Goal: Task Accomplishment & Management: Manage account settings

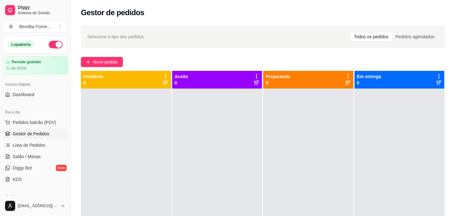
scroll to position [45, 0]
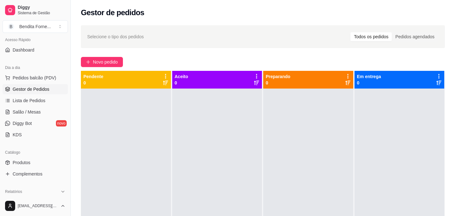
click at [45, 92] on link "Gestor de Pedidos" at bounding box center [35, 89] width 65 height 10
click at [30, 50] on span "Dashboard" at bounding box center [24, 50] width 22 height 6
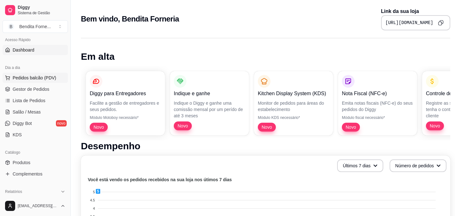
click at [26, 82] on button "Pedidos balcão (PDV)" at bounding box center [35, 78] width 65 height 10
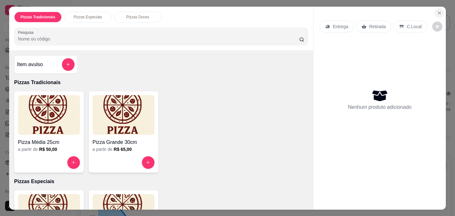
click at [440, 13] on icon "Close" at bounding box center [439, 13] width 3 height 3
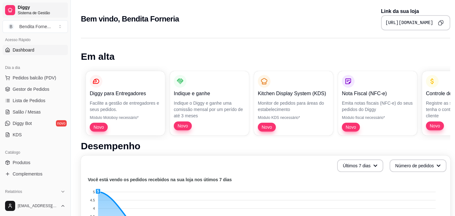
click at [37, 15] on span "Sistema de Gestão" at bounding box center [42, 12] width 48 height 5
click at [14, 9] on div at bounding box center [10, 10] width 10 height 10
click at [33, 77] on span "Pedidos balcão (PDV)" at bounding box center [35, 78] width 44 height 6
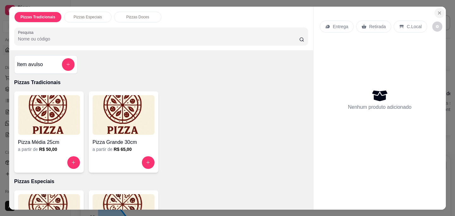
click at [438, 10] on icon "Close" at bounding box center [439, 12] width 5 height 5
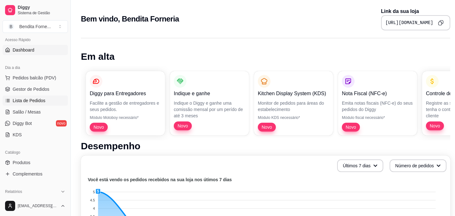
click at [31, 101] on span "Lista de Pedidos" at bounding box center [29, 100] width 33 height 6
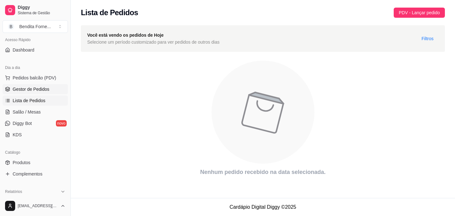
click at [24, 89] on span "Gestor de Pedidos" at bounding box center [31, 89] width 37 height 6
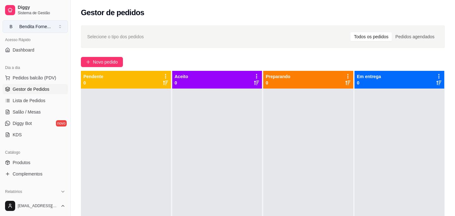
click at [62, 27] on button "B Bendita Forne ..." at bounding box center [35, 26] width 65 height 13
click at [34, 28] on div "Bendita Forne ..." at bounding box center [35, 26] width 32 height 6
